Goal: Transaction & Acquisition: Purchase product/service

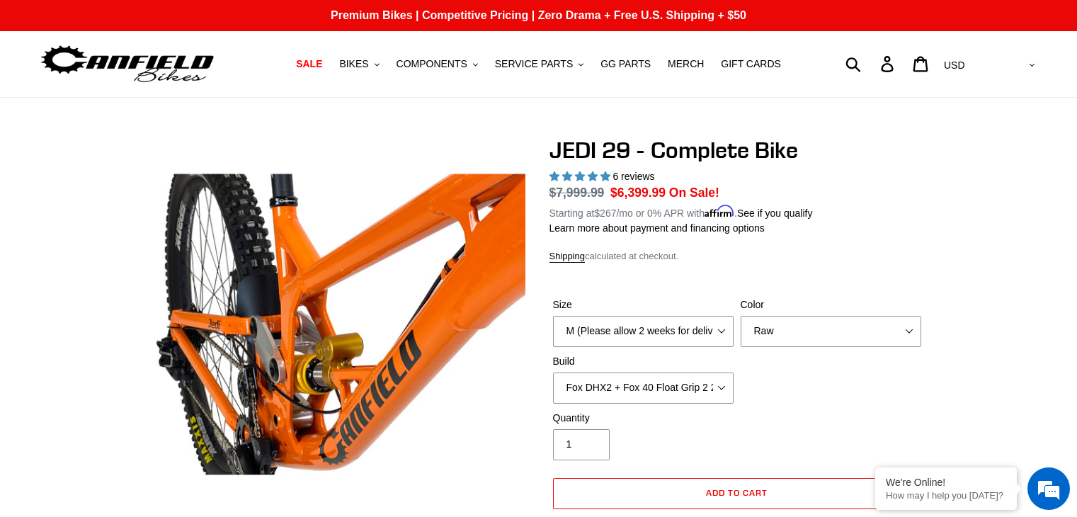
select select "Raw"
select select "Fox DHX2 + Fox 40 Float Grip 2 203 + Shimano"
select select "highest-rating"
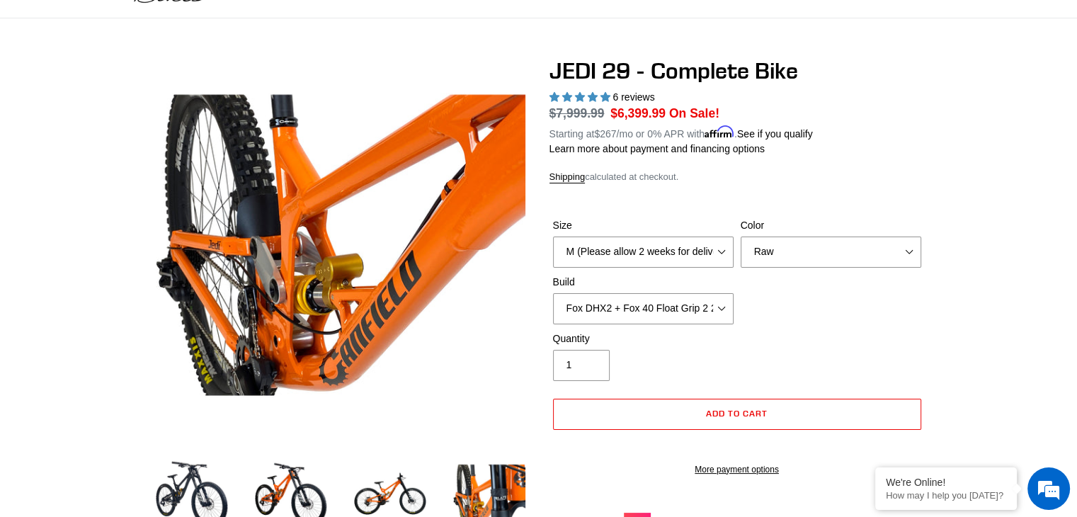
scroll to position [98, 0]
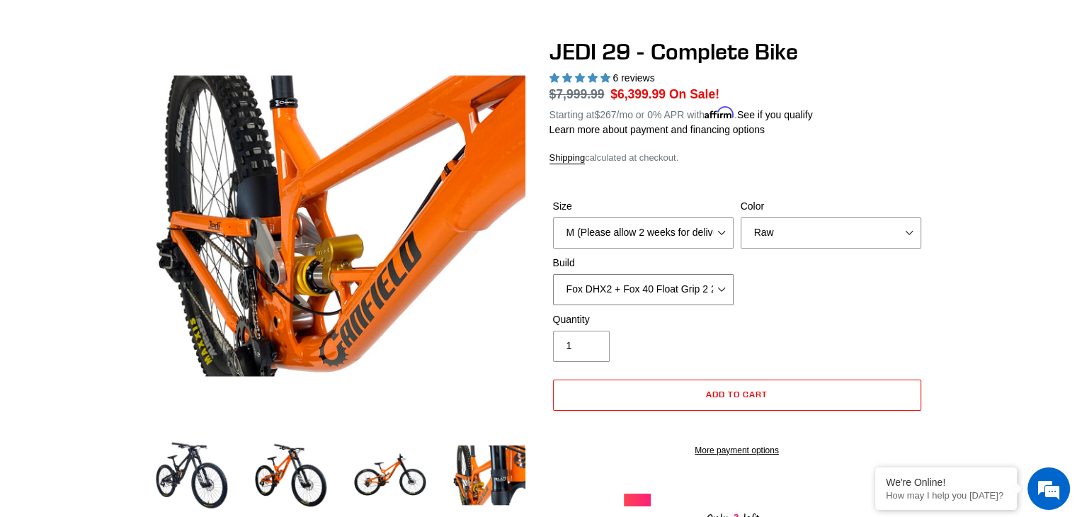
click at [721, 283] on select "RockShox Vivid + Boxxer ULT RC2 C3 200 + SRAM XO RockShox Vivid + Boxxer ULT RC…" at bounding box center [643, 289] width 181 height 31
click at [769, 283] on div "Size M (Please allow 2 weeks for delivery) L (Please allow 2 weeks for delivery…" at bounding box center [736, 255] width 375 height 113
click at [194, 484] on img at bounding box center [192, 475] width 78 height 78
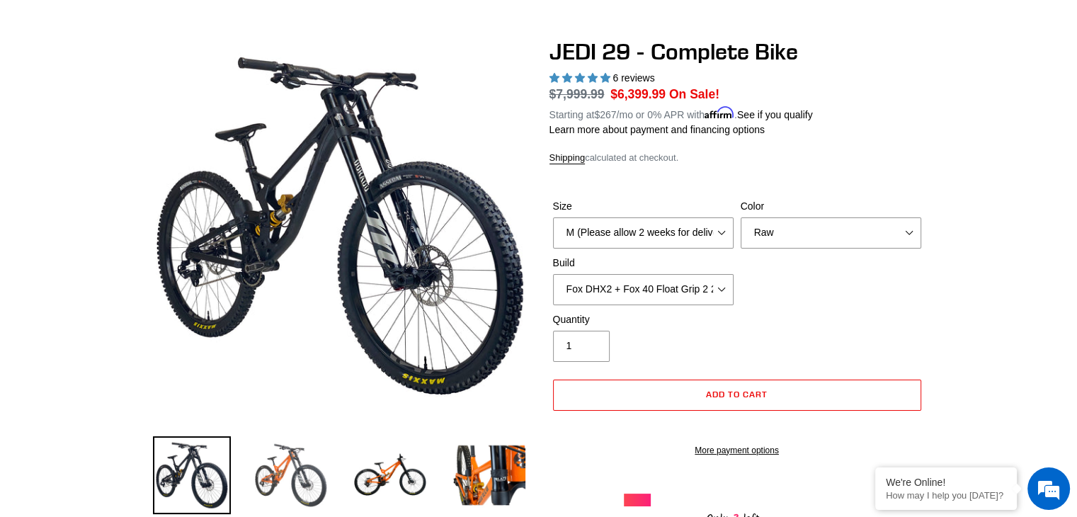
click at [309, 469] on img at bounding box center [291, 475] width 78 height 78
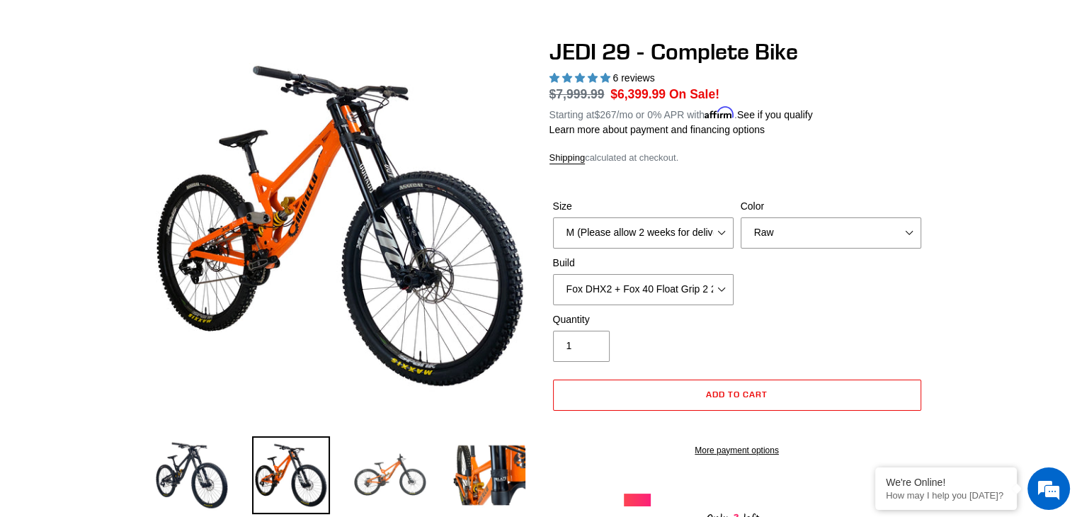
click at [421, 460] on img at bounding box center [390, 475] width 78 height 78
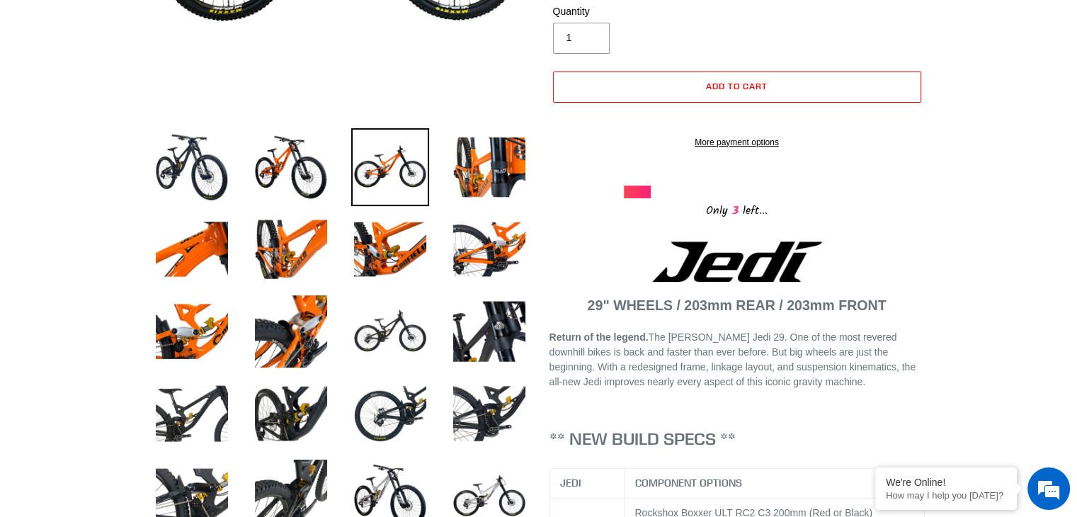
scroll to position [458, 0]
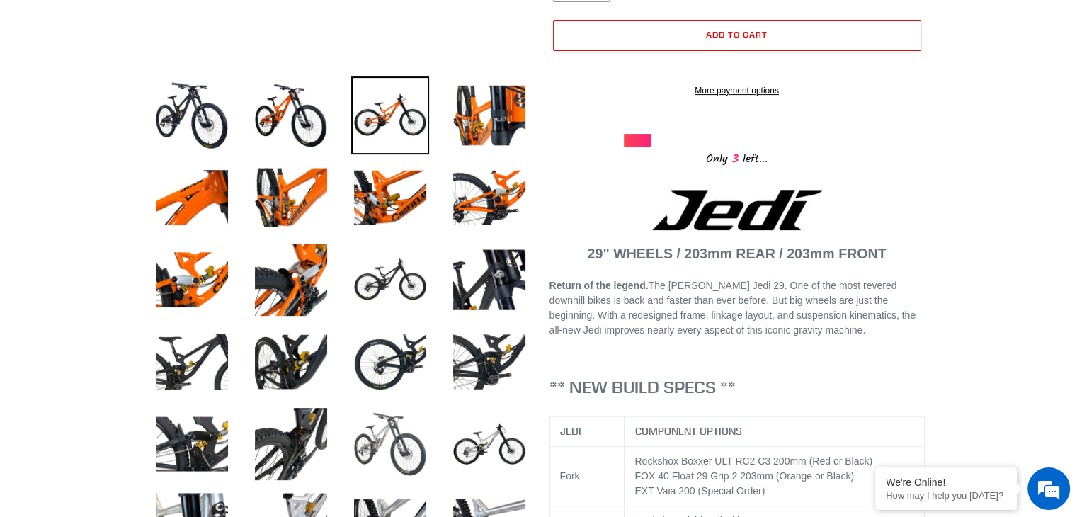
click at [408, 441] on img at bounding box center [390, 444] width 78 height 78
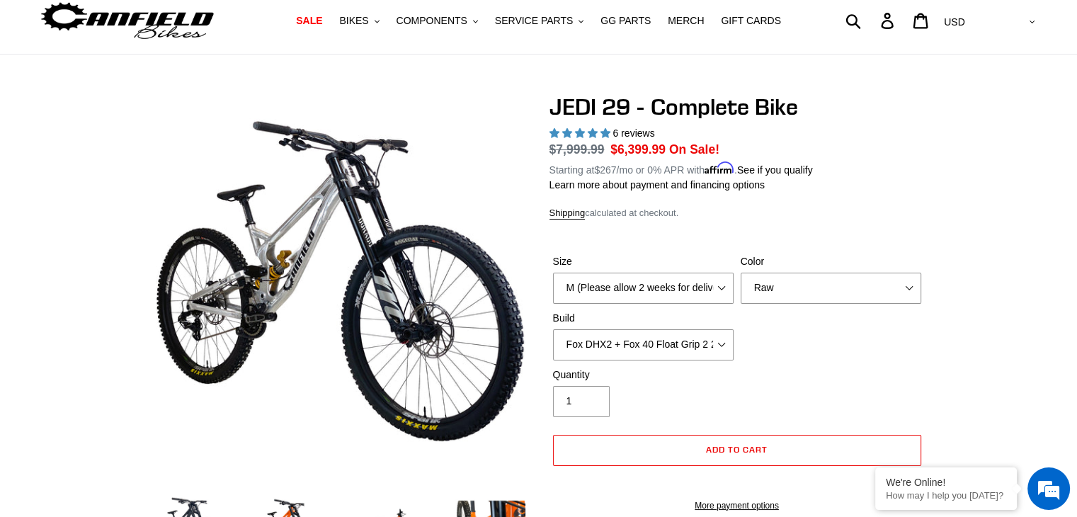
scroll to position [82, 0]
